Goal: Information Seeking & Learning: Find specific fact

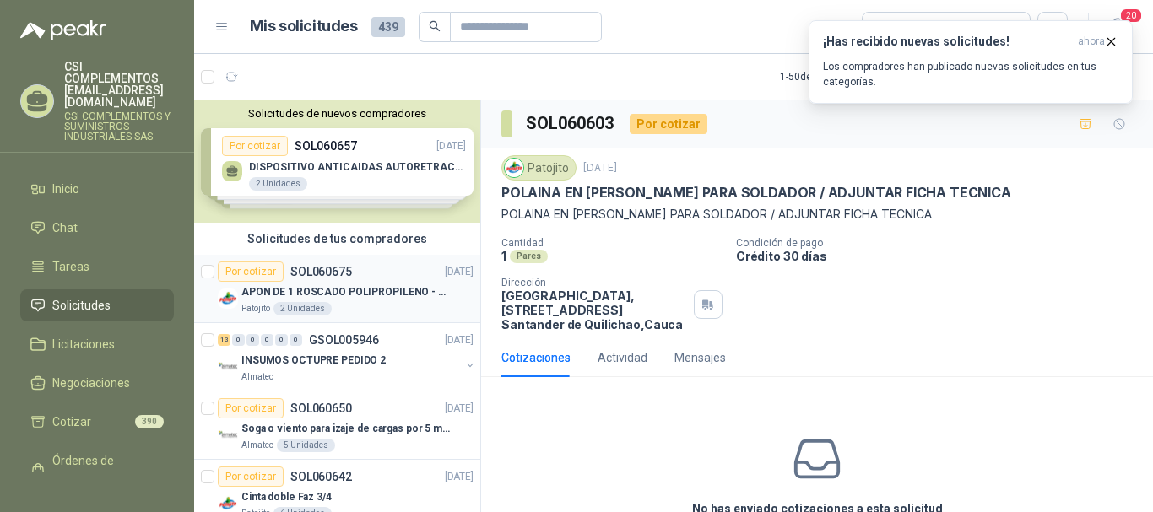
click at [330, 280] on div "Por cotizar SOL060675 [DATE] APON DE 1 ROSCADO POLIPROPILENO - HEMBRA NPT Patoj…" at bounding box center [346, 289] width 256 height 54
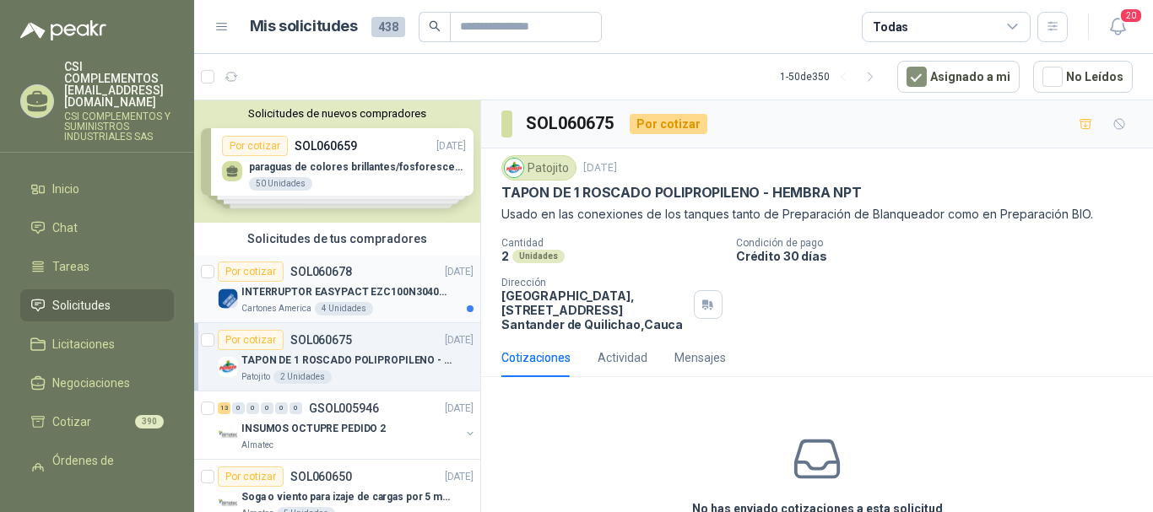
click at [334, 280] on div "Por cotizar SOL060678" at bounding box center [285, 272] width 134 height 20
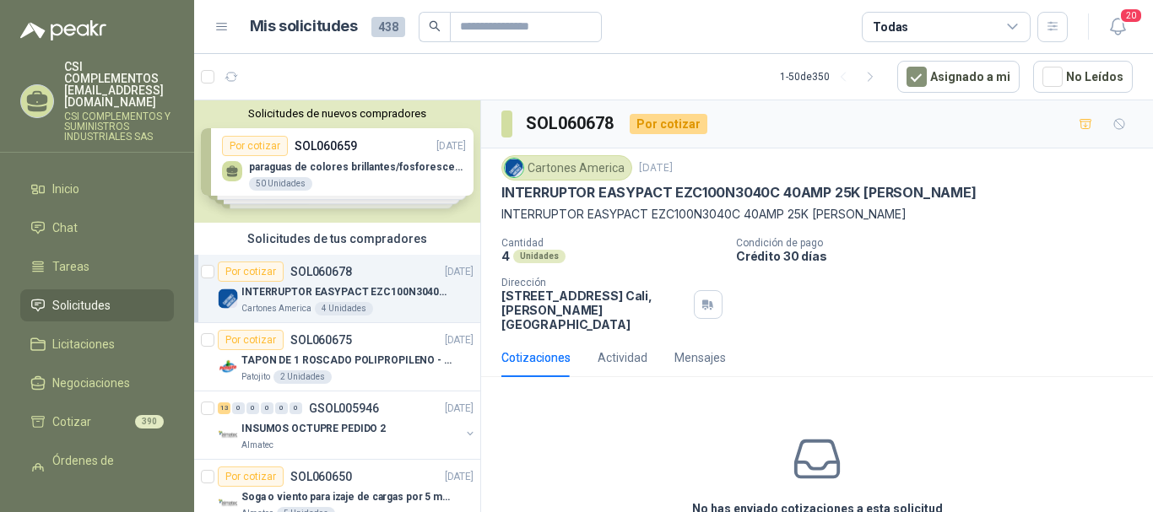
drag, startPoint x: 506, startPoint y: 190, endPoint x: 673, endPoint y: 176, distance: 167.7
click at [673, 176] on div "Cartones America 10 oct, 2025 INTERRUPTOR EASYPACT EZC100N3040C 40AMP 25K SCHNE…" at bounding box center [816, 189] width 631 height 68
drag, startPoint x: 629, startPoint y: 191, endPoint x: 590, endPoint y: 201, distance: 40.1
click at [619, 193] on p "INTERRUPTOR EASYPACT EZC100N3040C 40AMP 25K SCHNEIDER" at bounding box center [738, 193] width 475 height 18
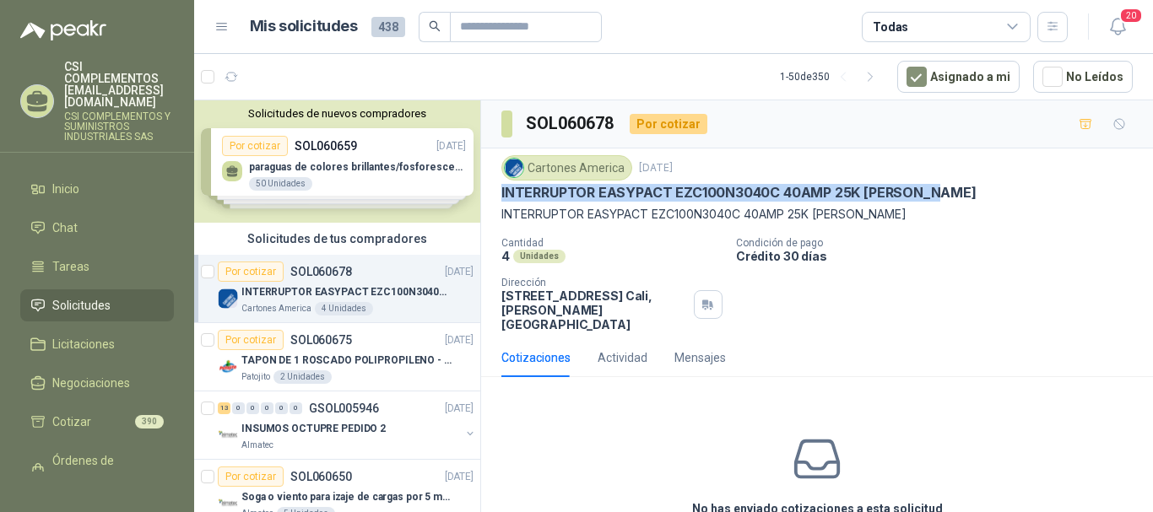
drag, startPoint x: 501, startPoint y: 185, endPoint x: 946, endPoint y: 196, distance: 444.9
click at [946, 196] on div "INTERRUPTOR EASYPACT EZC100N3040C 40AMP 25K SCHNEIDER" at bounding box center [816, 193] width 631 height 18
copy p "INTERRUPTOR EASYPACT EZC100N3040C 40AMP 25K SCHNEIDER"
click at [336, 354] on p "TAPON DE 1 ROSCADO POLIPROPILENO - HEMBRA NPT" at bounding box center [346, 361] width 210 height 16
